Goal: Task Accomplishment & Management: Use online tool/utility

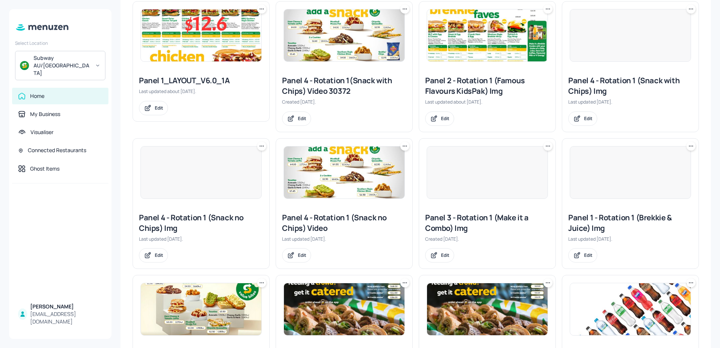
scroll to position [151, 0]
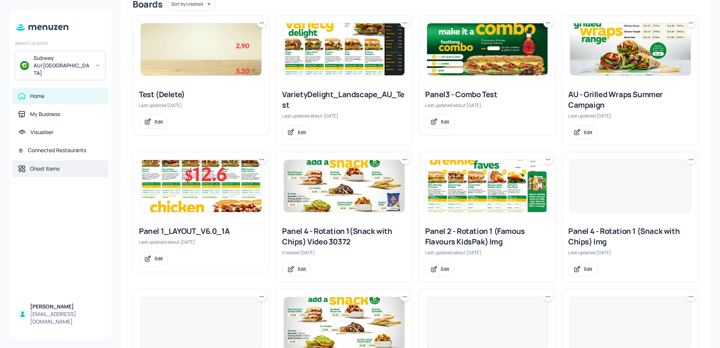
click at [46, 165] on div "Ghost Items" at bounding box center [44, 169] width 29 height 8
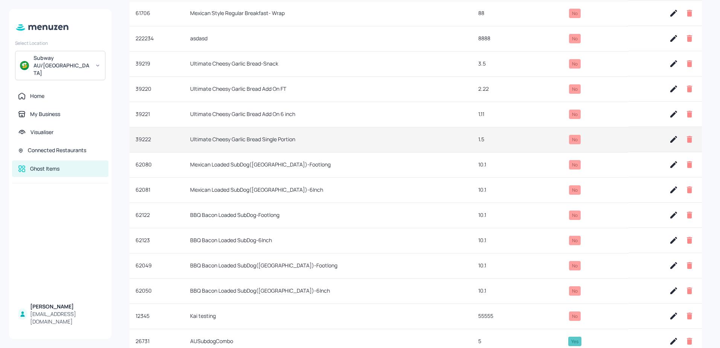
scroll to position [430, 0]
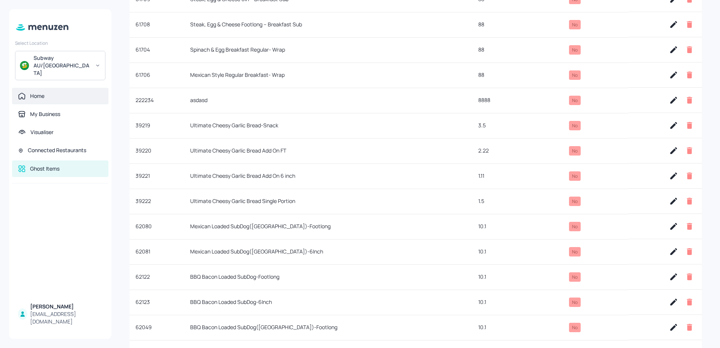
click at [45, 92] on div "Home" at bounding box center [60, 96] width 84 height 8
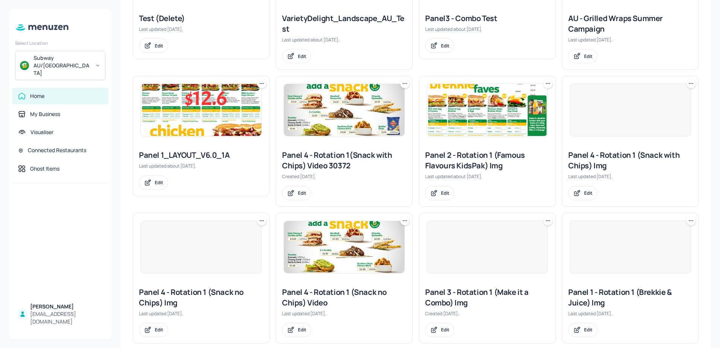
scroll to position [204, 0]
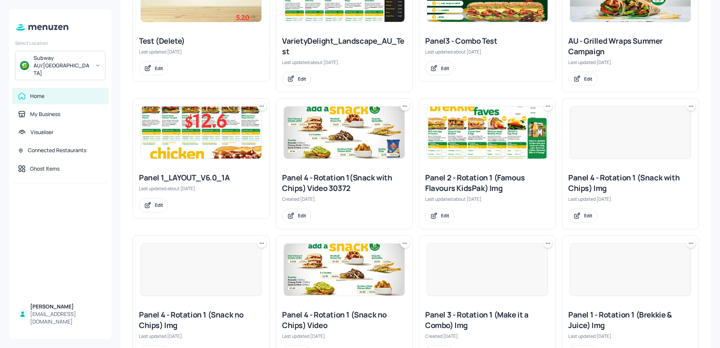
click at [174, 136] on img at bounding box center [201, 133] width 120 height 52
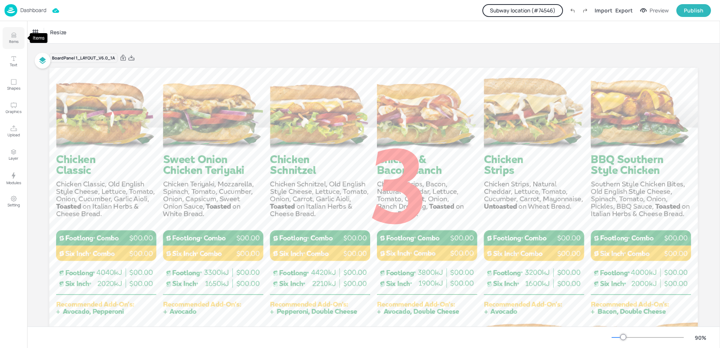
click at [18, 41] on p "Items" at bounding box center [13, 41] width 9 height 5
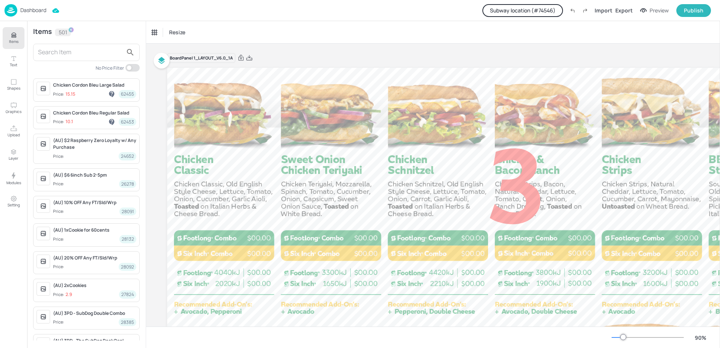
click at [519, 10] on button "Subway location (# 74546 )" at bounding box center [522, 10] width 81 height 13
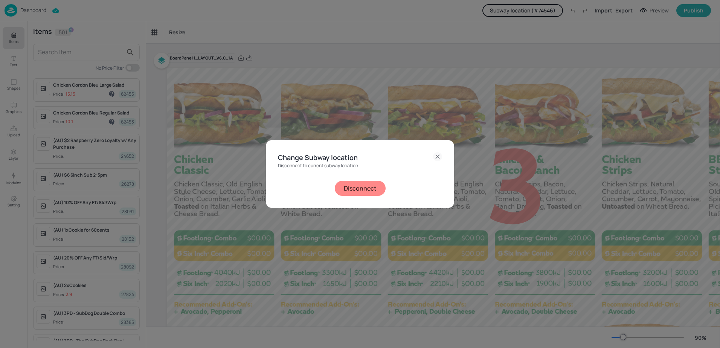
click at [354, 190] on button "Disconnect" at bounding box center [360, 188] width 51 height 15
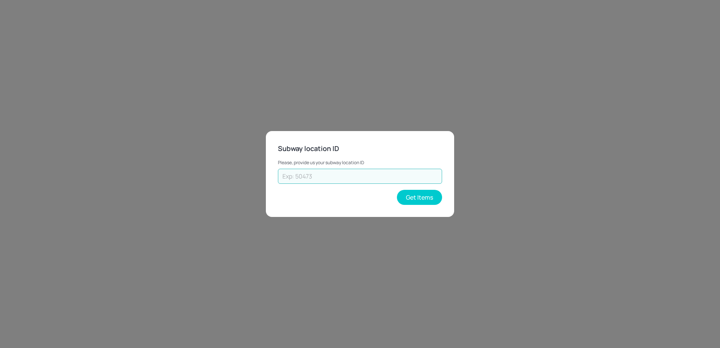
click at [323, 175] on input "text" at bounding box center [360, 176] width 164 height 15
click at [429, 201] on button "Get Items" at bounding box center [419, 197] width 45 height 15
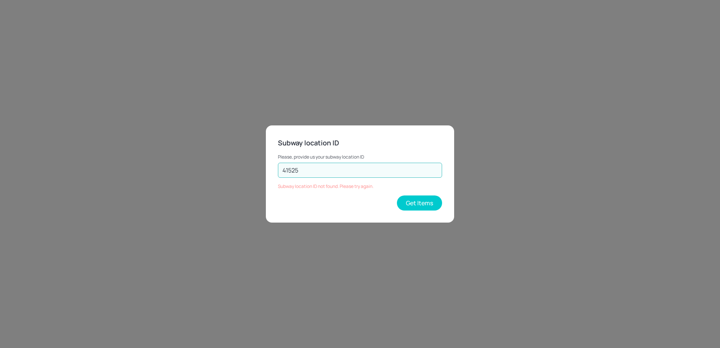
click at [352, 167] on input "41525" at bounding box center [360, 170] width 164 height 15
type input "4"
type input "45215"
click at [421, 199] on button "Get Items" at bounding box center [419, 202] width 45 height 15
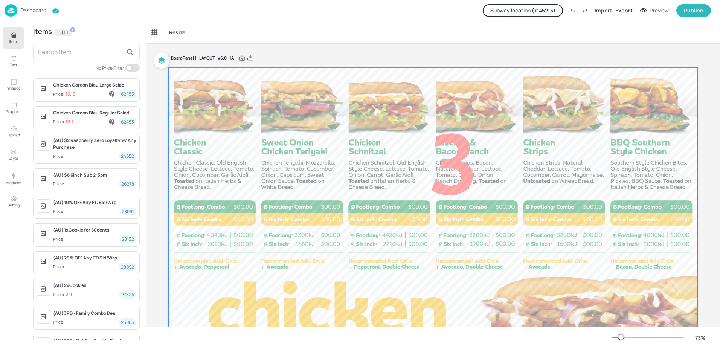
click at [220, 123] on div at bounding box center [432, 217] width 529 height 298
click at [85, 52] on input "text" at bounding box center [80, 52] width 85 height 12
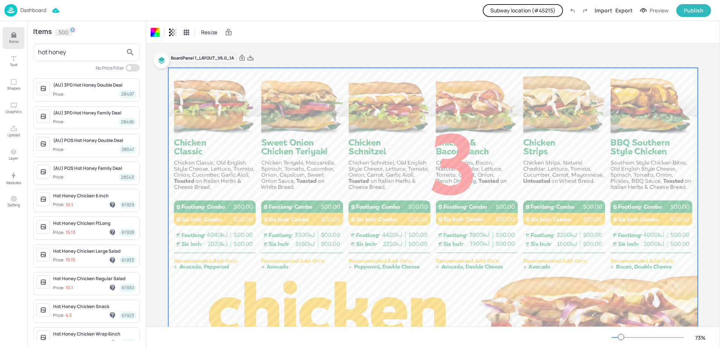
type input "hot honey"
click at [548, 9] on button "Subway location (# 45215 )" at bounding box center [523, 10] width 80 height 13
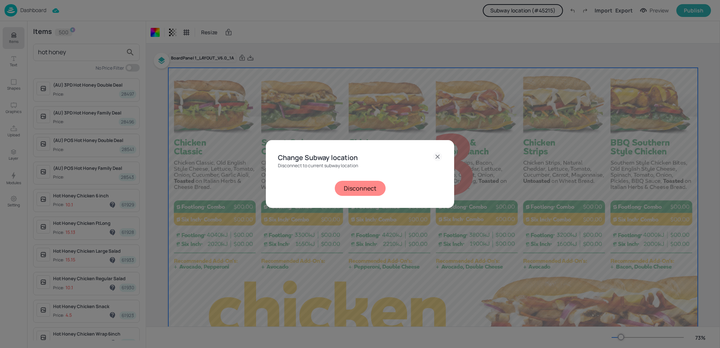
click at [367, 189] on button "Disconnect" at bounding box center [360, 188] width 51 height 15
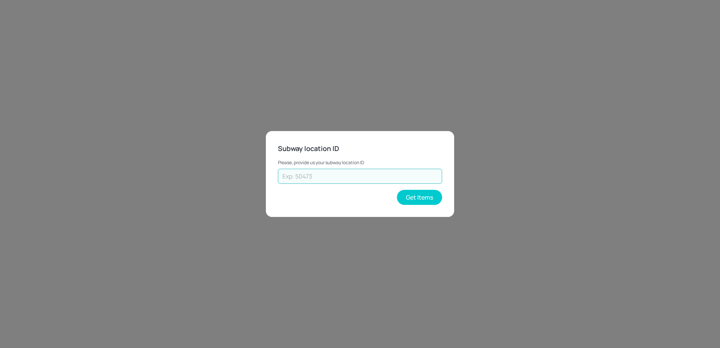
click at [352, 177] on input "text" at bounding box center [360, 176] width 164 height 15
type input "50473"
click at [415, 198] on button "Get Items" at bounding box center [419, 197] width 45 height 15
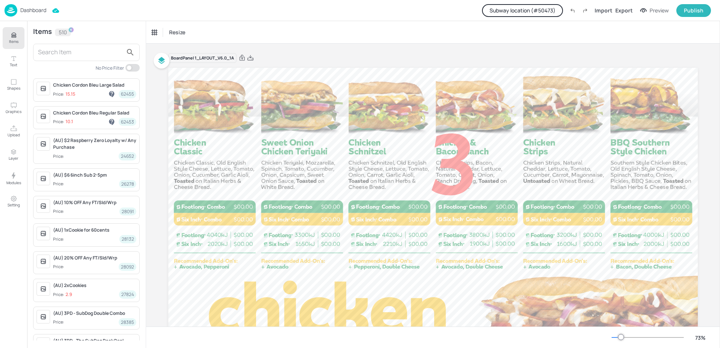
click at [85, 51] on input "text" at bounding box center [80, 52] width 85 height 12
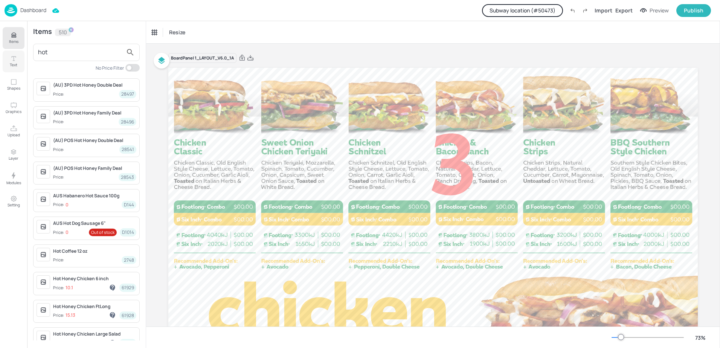
type input "hot"
